Goal: Contribute content: Add original content to the website for others to see

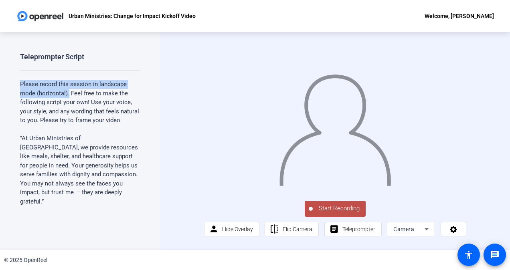
drag, startPoint x: 20, startPoint y: 83, endPoint x: 68, endPoint y: 93, distance: 49.0
click at [68, 93] on p "Please record this session in landscape mode (horizontal). Feel free to make th…" at bounding box center [80, 102] width 120 height 45
copy p "Please record this session in landscape mode (horizontal)."
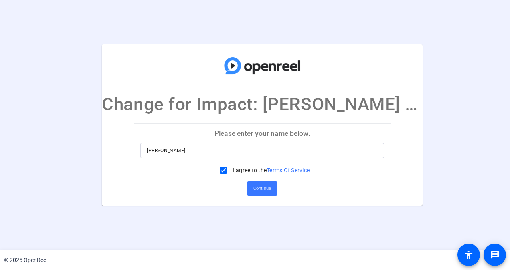
click at [275, 135] on p "Please enter your name below." at bounding box center [262, 133] width 256 height 19
click at [266, 147] on input "Ashton Hayes" at bounding box center [262, 151] width 231 height 10
click at [262, 190] on span "Continue" at bounding box center [262, 189] width 18 height 12
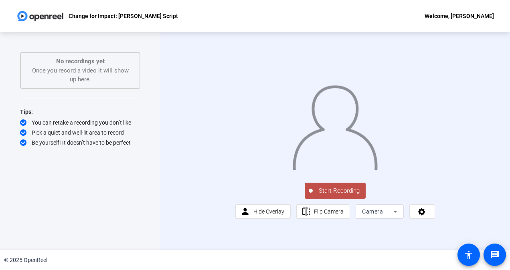
click at [117, 72] on div "No recordings yet Once you record a video it will show up here." at bounding box center [80, 70] width 103 height 27
